Goal: Use online tool/utility: Utilize a website feature to perform a specific function

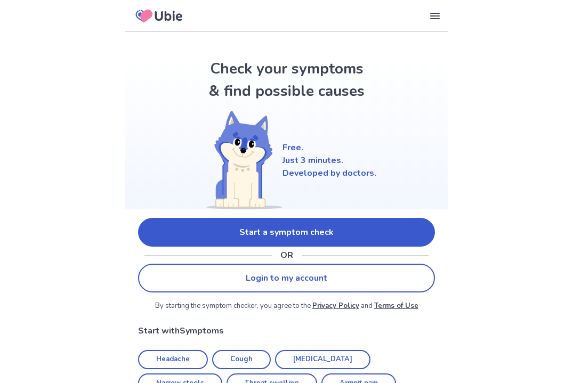
click at [286, 232] on span "Start a symptom check" at bounding box center [286, 232] width 94 height 13
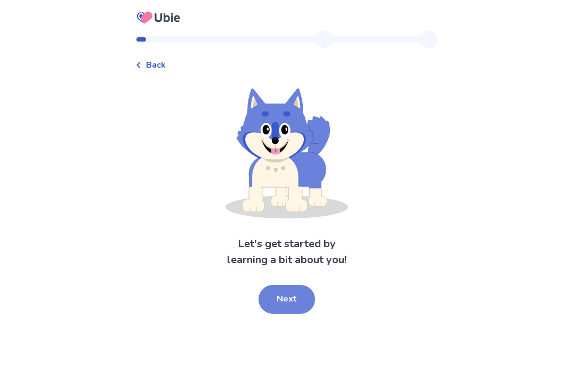
click at [286, 299] on span "Next" at bounding box center [286, 299] width 20 height 10
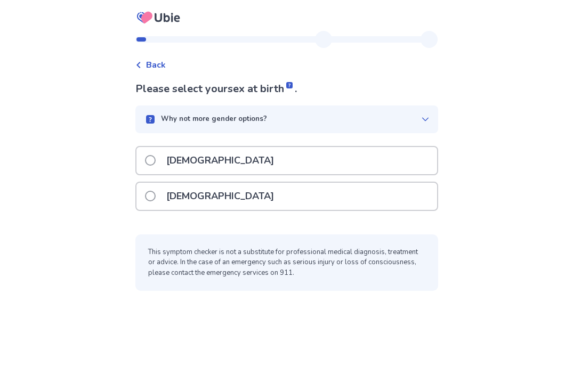
click at [169, 160] on span "[DEMOGRAPHIC_DATA]" at bounding box center [220, 160] width 108 height 13
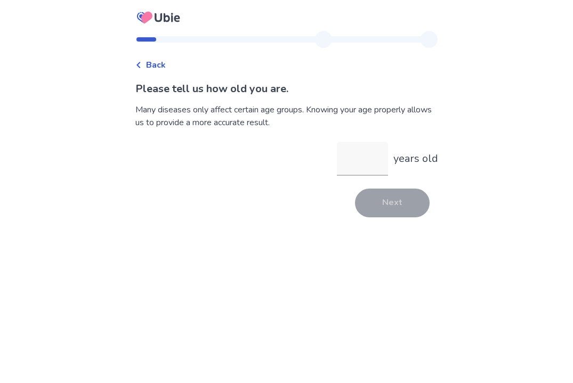
type input "**"
